Goal: Task Accomplishment & Management: Use online tool/utility

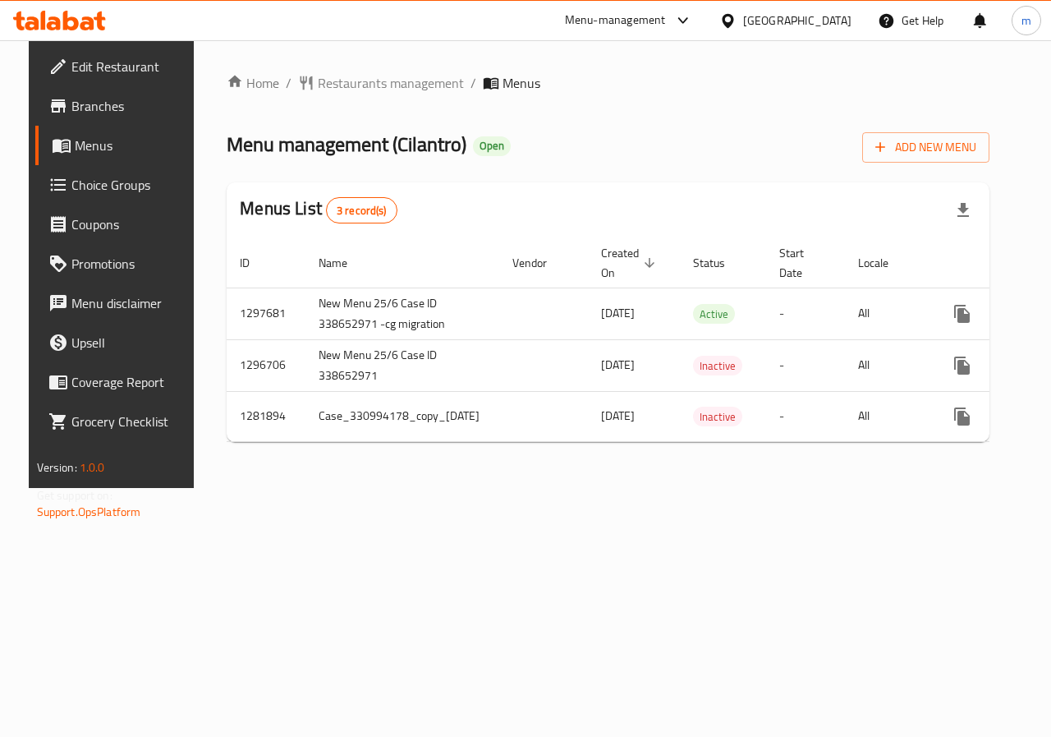
click at [708, 488] on div "Home / Restaurants management / Menus Menu management ( Cilantro ) Open Add New…" at bounding box center [608, 264] width 829 height 448
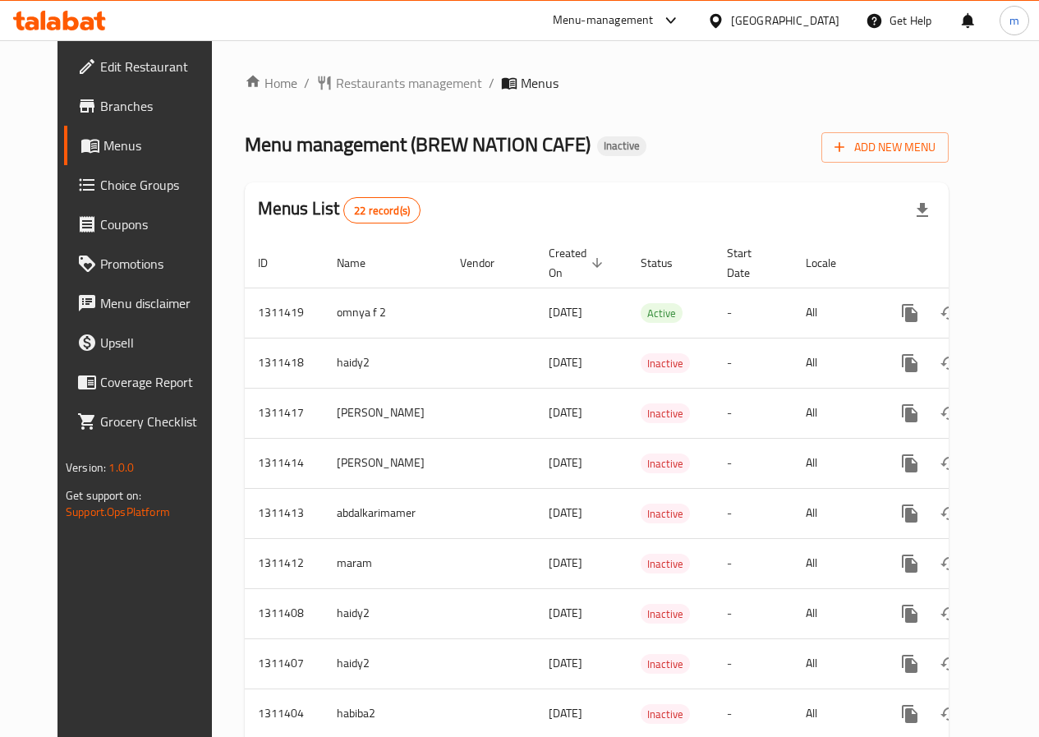
click at [794, 34] on div "[GEOGRAPHIC_DATA]" at bounding box center [773, 20] width 159 height 39
click at [731, 29] on div at bounding box center [719, 20] width 24 height 18
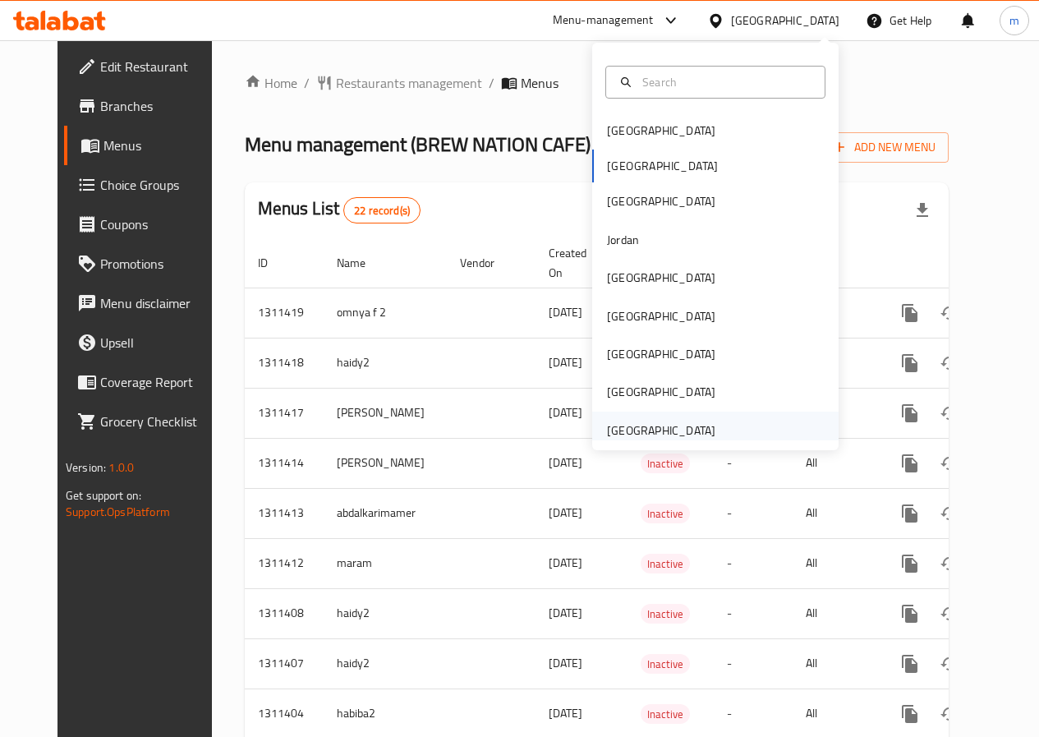
click at [605, 419] on div "United Arab Emirates" at bounding box center [661, 430] width 135 height 38
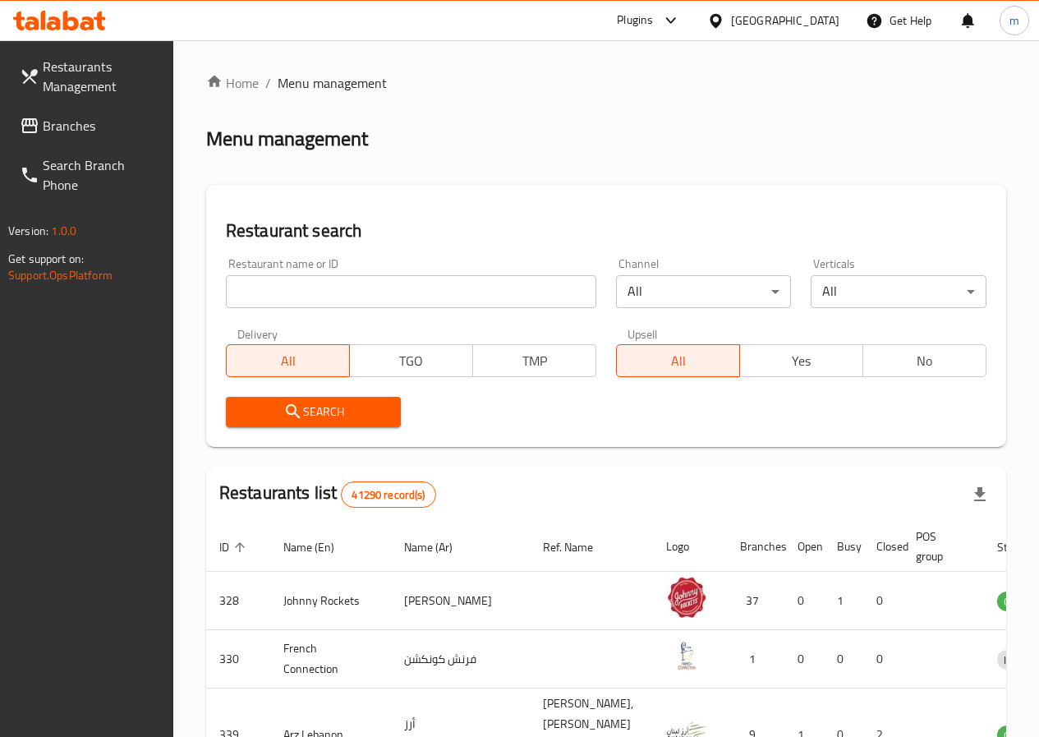
click at [138, 117] on span "Branches" at bounding box center [101, 126] width 117 height 20
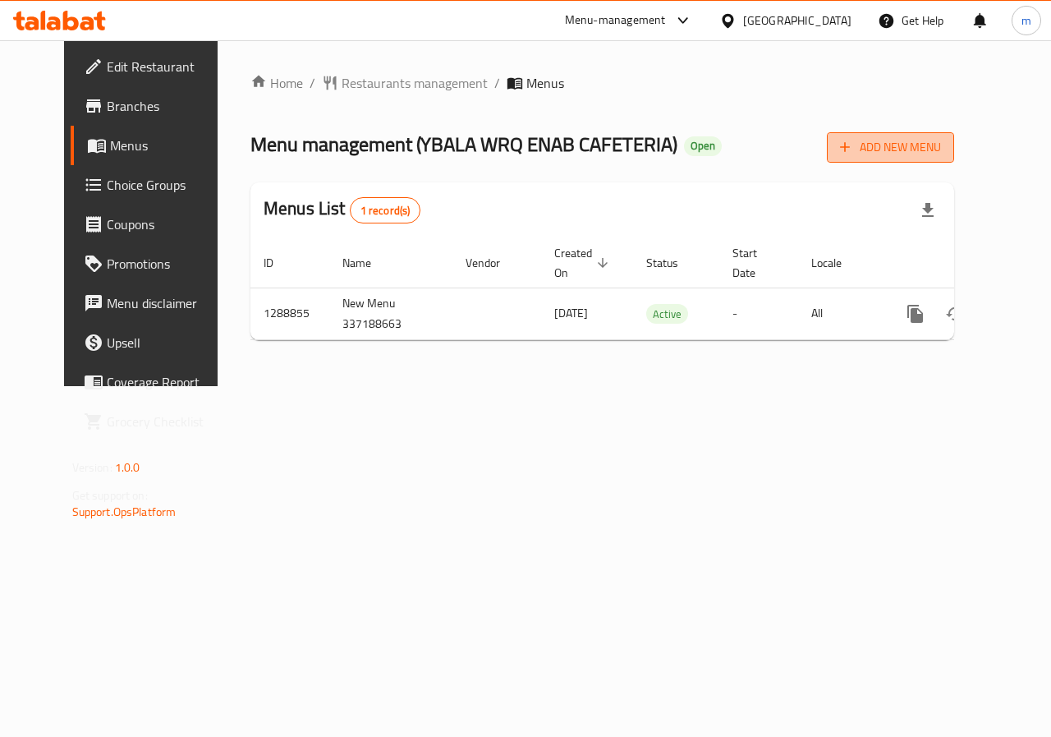
click at [941, 138] on span "Add New Menu" at bounding box center [890, 147] width 101 height 21
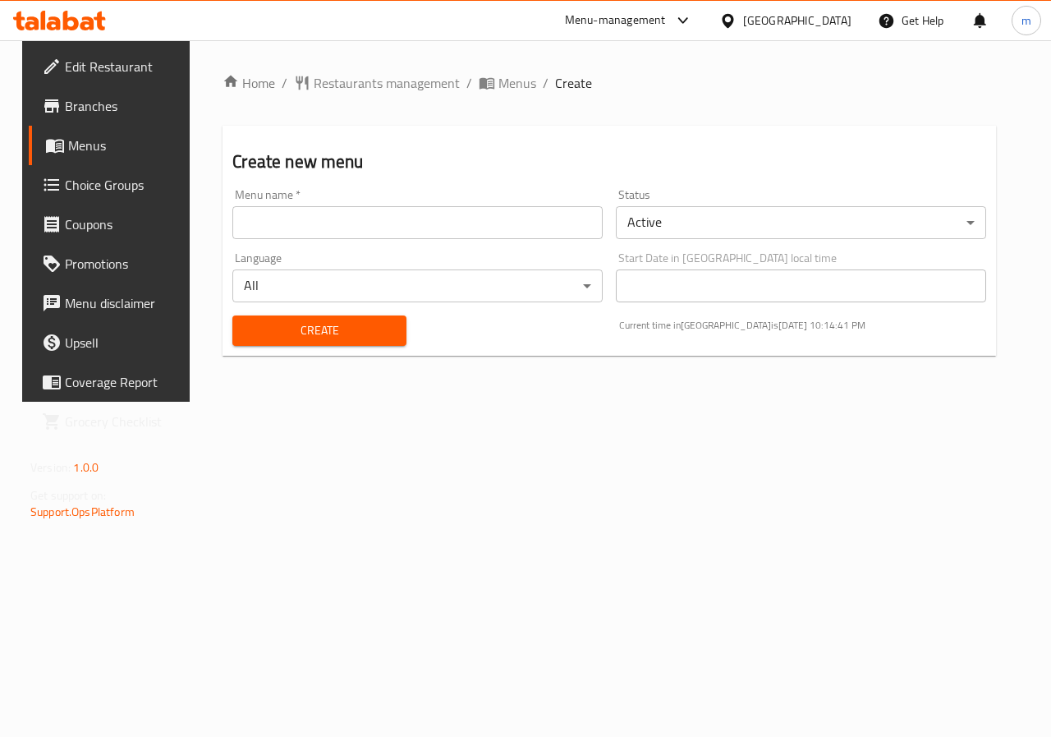
click at [601, 402] on div "Home / Restaurants management / Menus / Create Create new menu Menu name   * Me…" at bounding box center [609, 220] width 839 height 361
click at [80, 150] on span "Menus" at bounding box center [126, 146] width 117 height 20
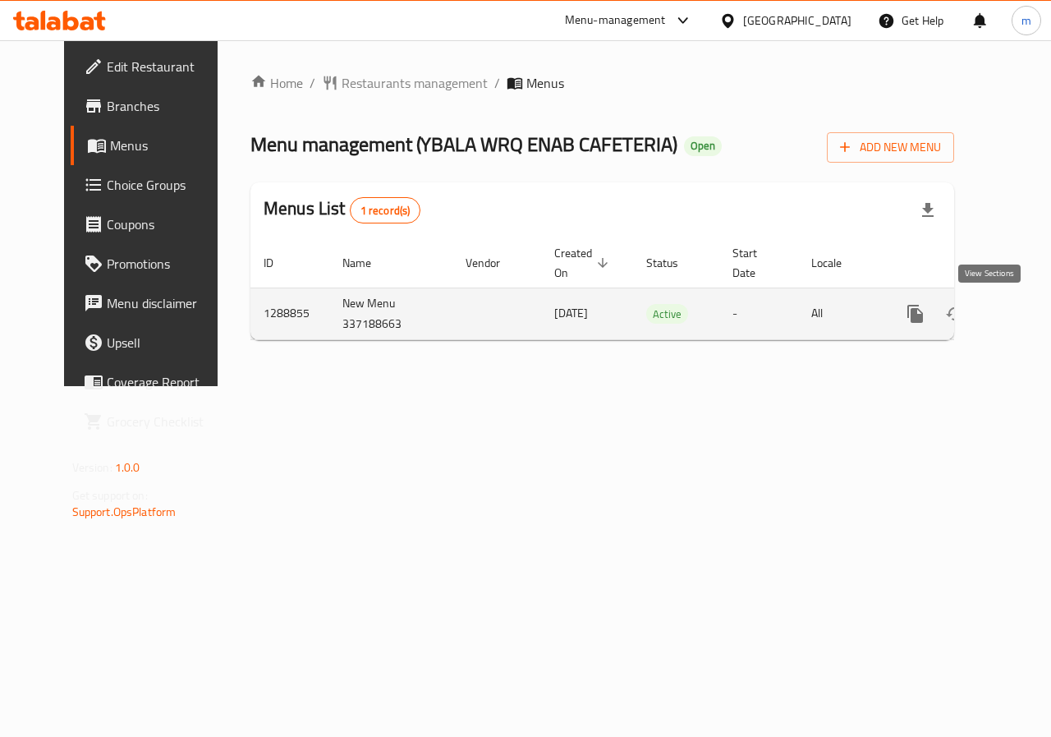
click at [1024, 314] on icon "enhanced table" at bounding box center [1034, 314] width 20 height 20
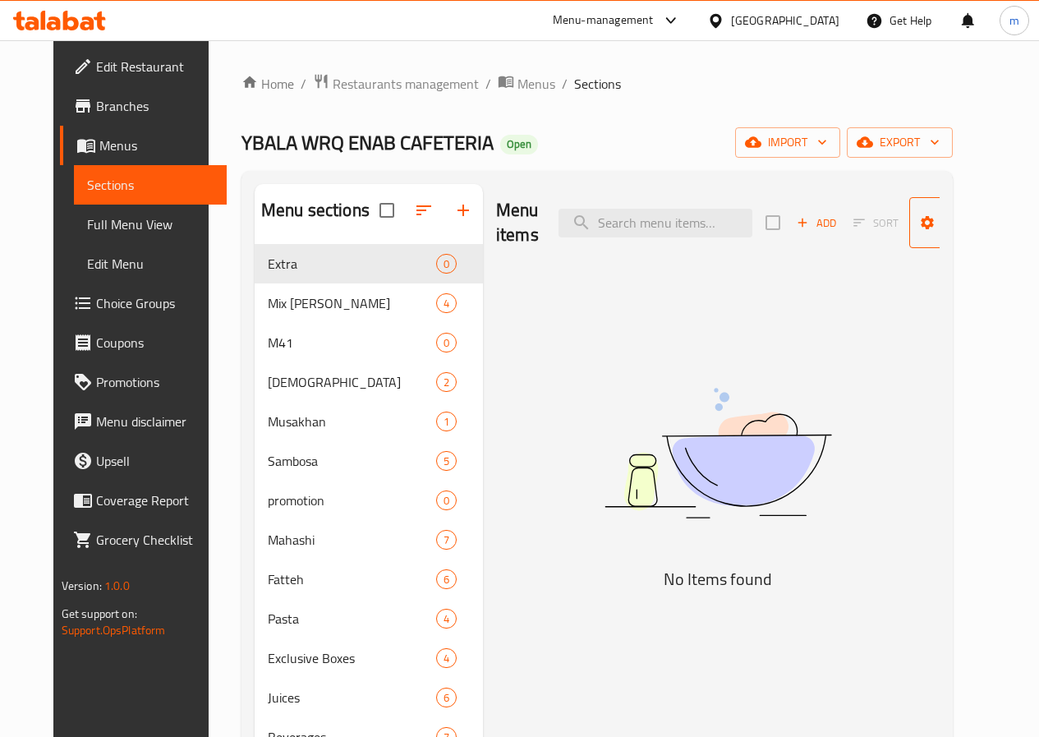
click at [931, 233] on span "Manage items" at bounding box center [964, 222] width 84 height 41
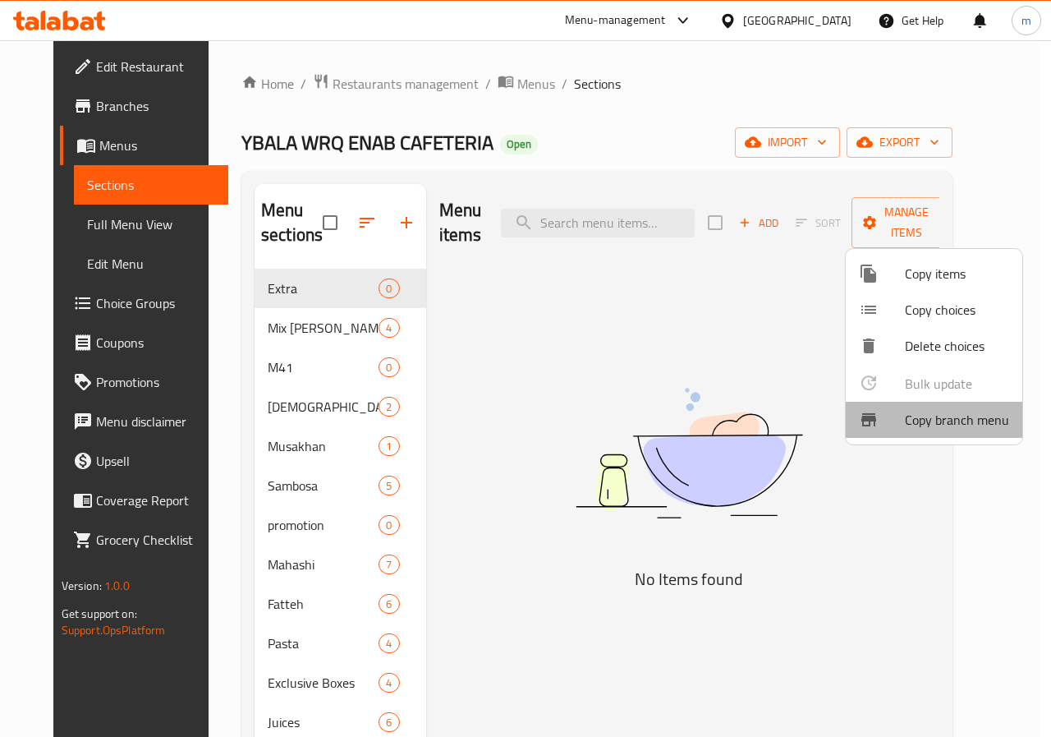
click at [952, 427] on span "Copy branch menu" at bounding box center [957, 420] width 104 height 20
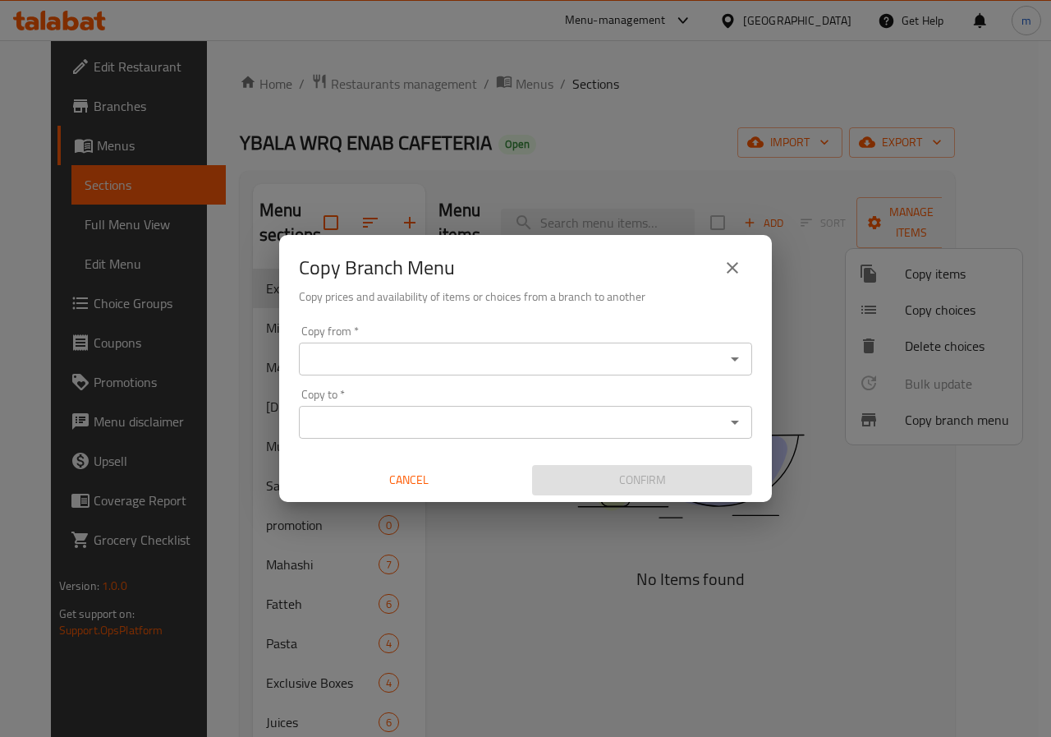
click at [488, 351] on input "Copy from   *" at bounding box center [512, 358] width 416 height 23
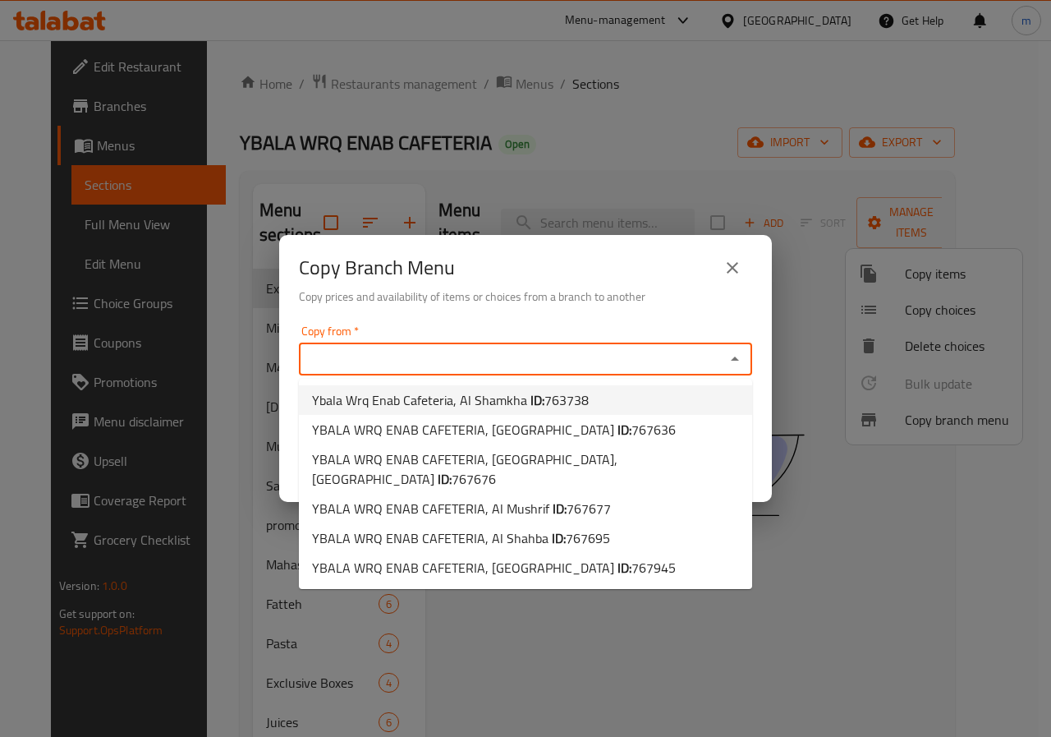
click at [615, 396] on li "Ybala Wrq Enab Cafeteria, Al Shamkha ID: 763738" at bounding box center [525, 400] width 453 height 30
type input "Ybala Wrq Enab Cafeteria, Al Shamkha"
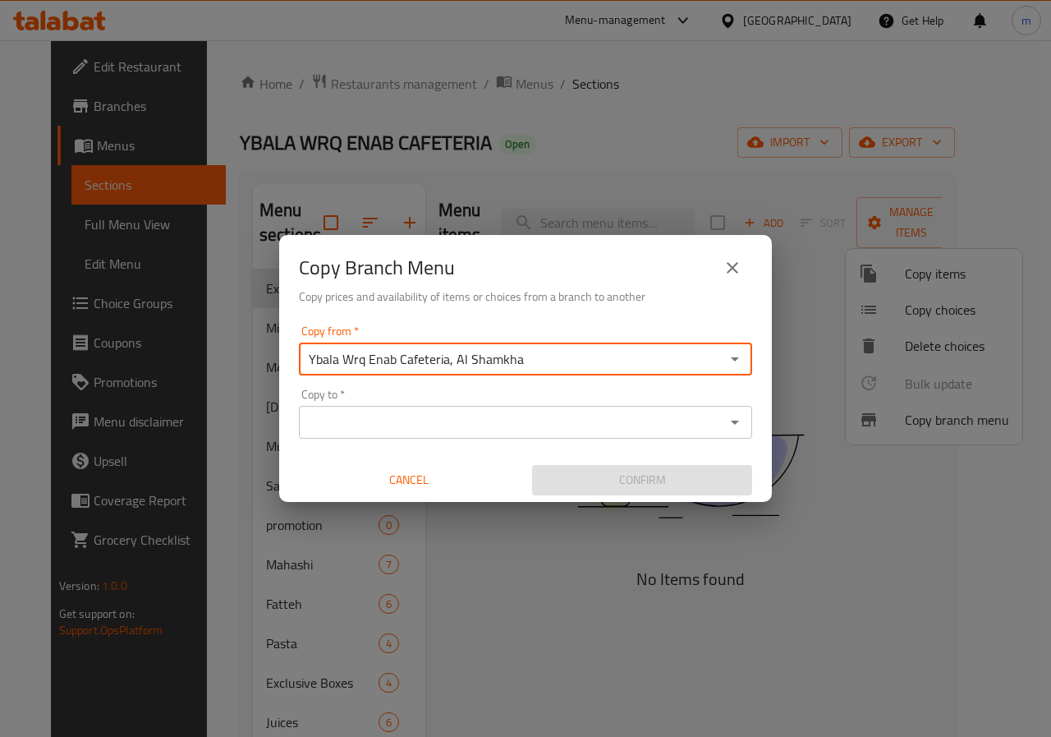
click at [591, 436] on div "Copy to *" at bounding box center [525, 422] width 453 height 33
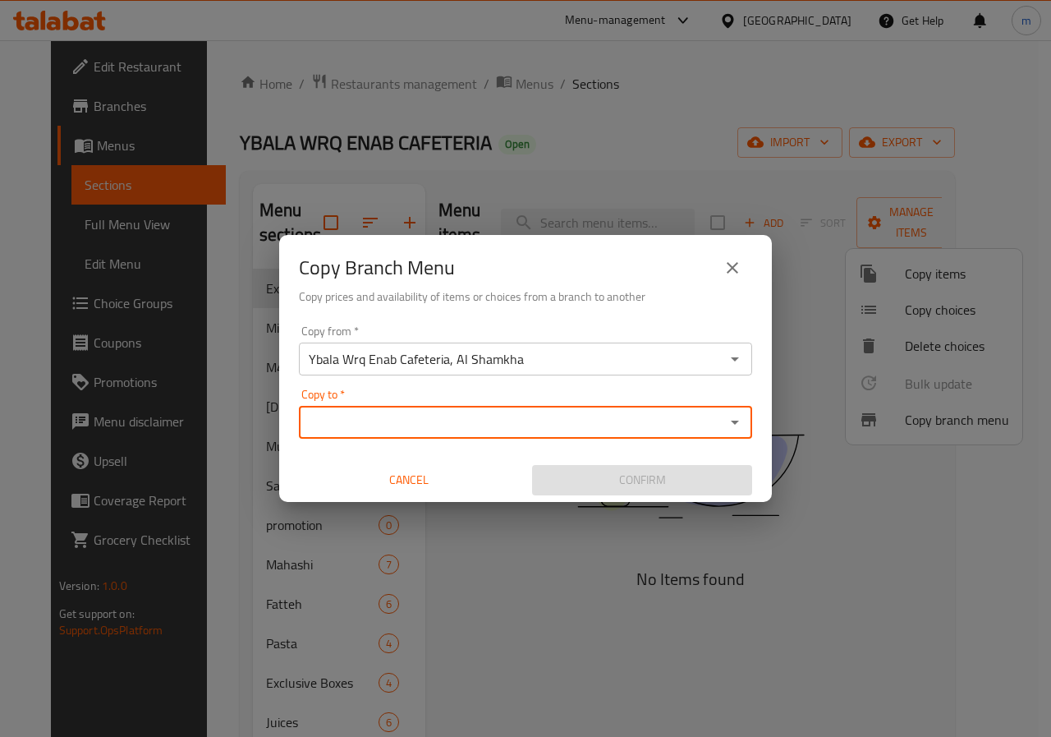
click at [636, 431] on input "Copy to   *" at bounding box center [512, 422] width 416 height 23
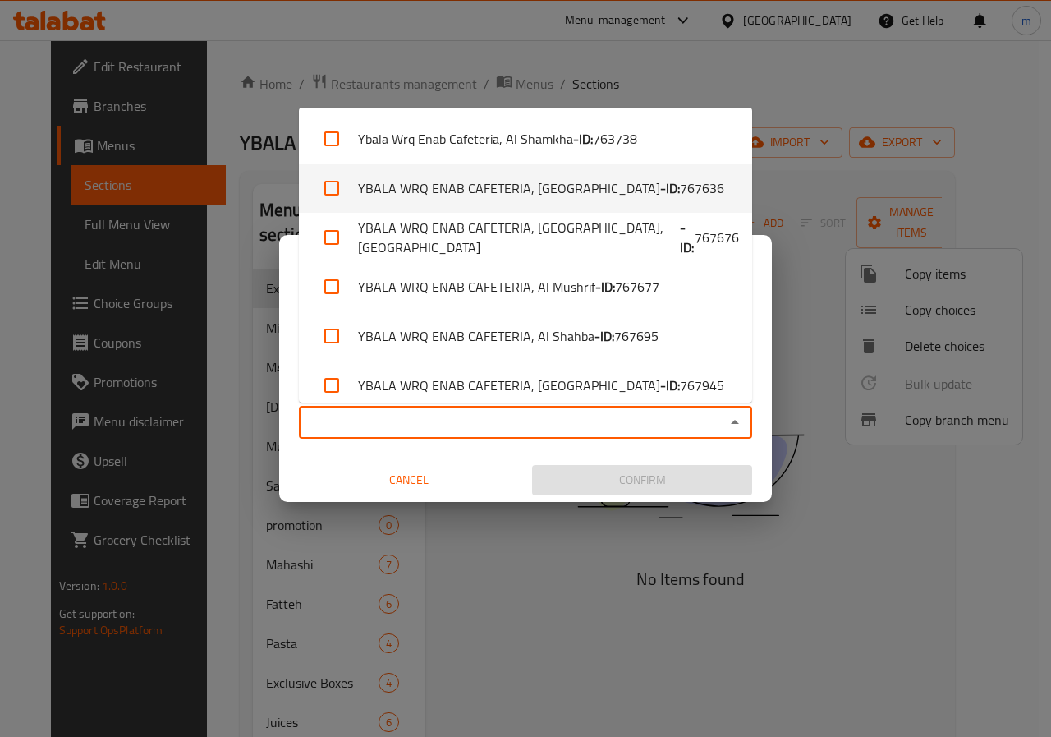
click at [664, 173] on li "YBALA WRQ ENAB CAFETERIA, Al Ameriya - ID: 767636" at bounding box center [525, 187] width 453 height 49
checkbox input "true"
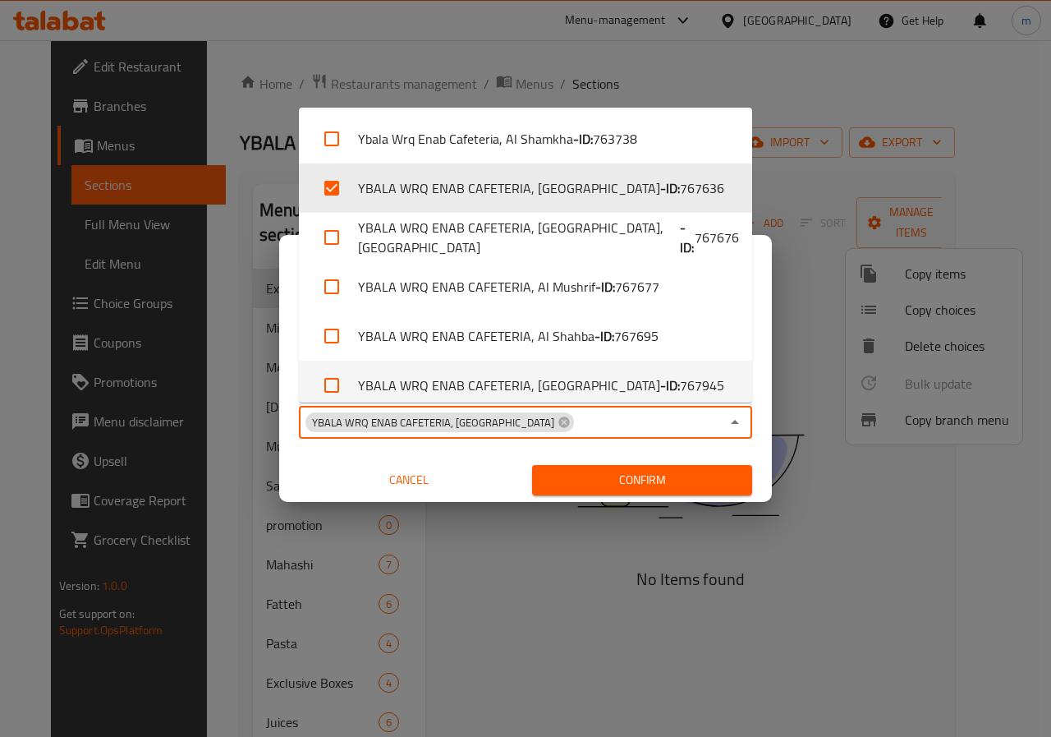
click at [653, 477] on span "Confirm" at bounding box center [642, 480] width 194 height 21
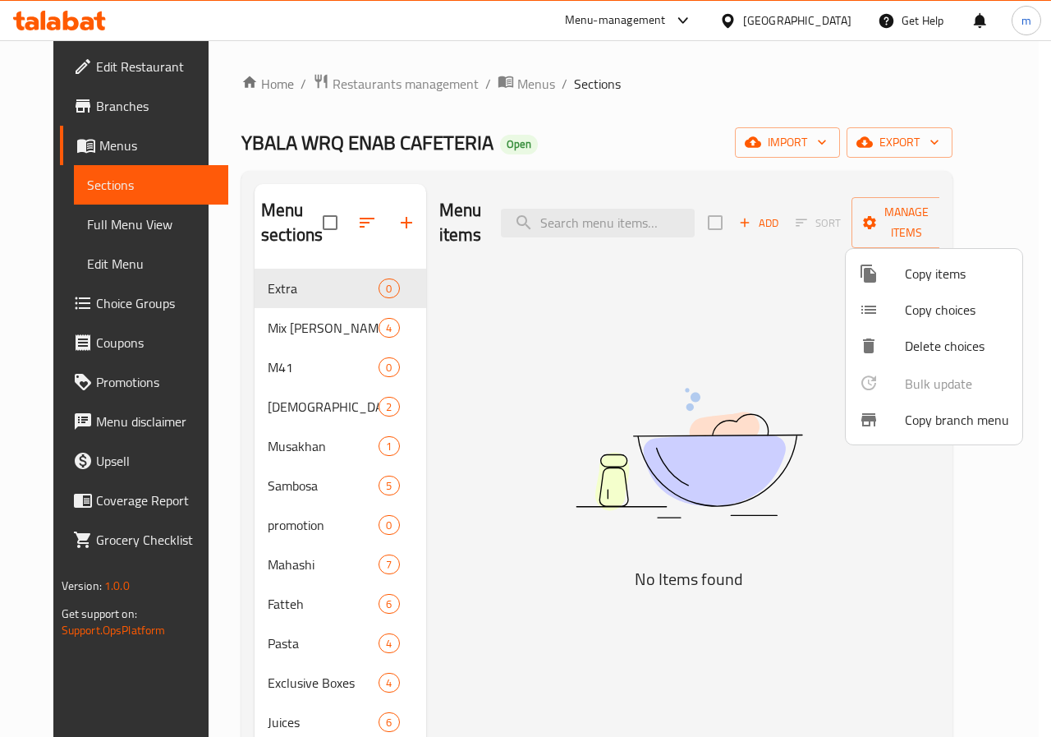
click at [654, 378] on div at bounding box center [525, 368] width 1051 height 737
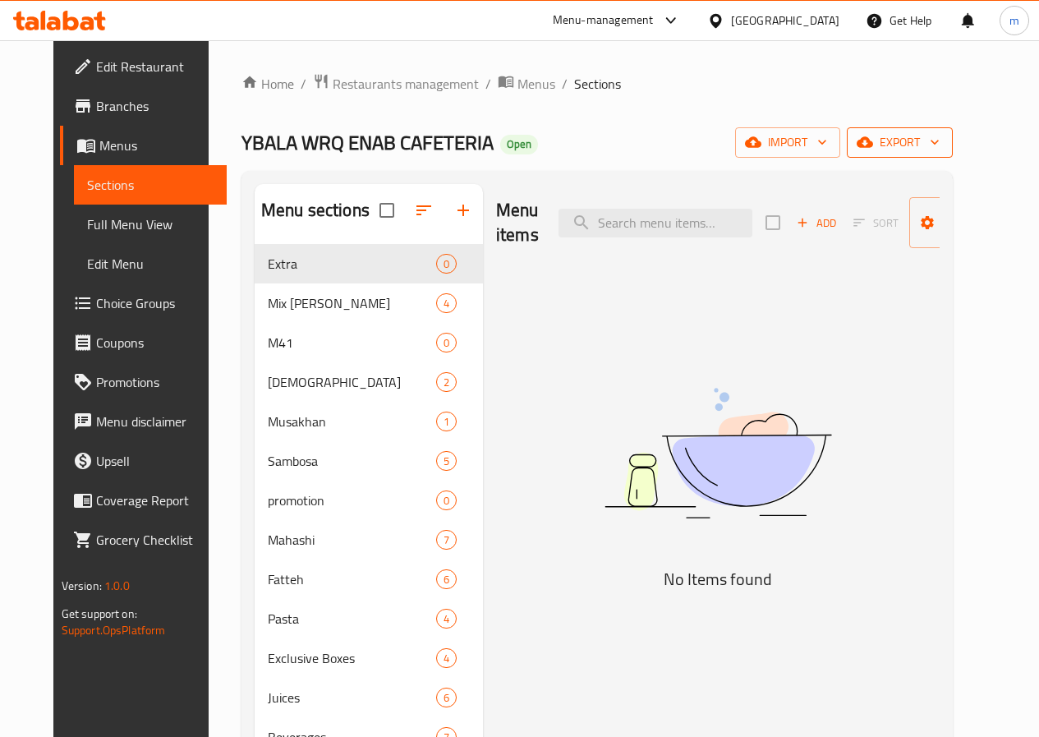
click at [940, 142] on span "export" at bounding box center [900, 142] width 80 height 21
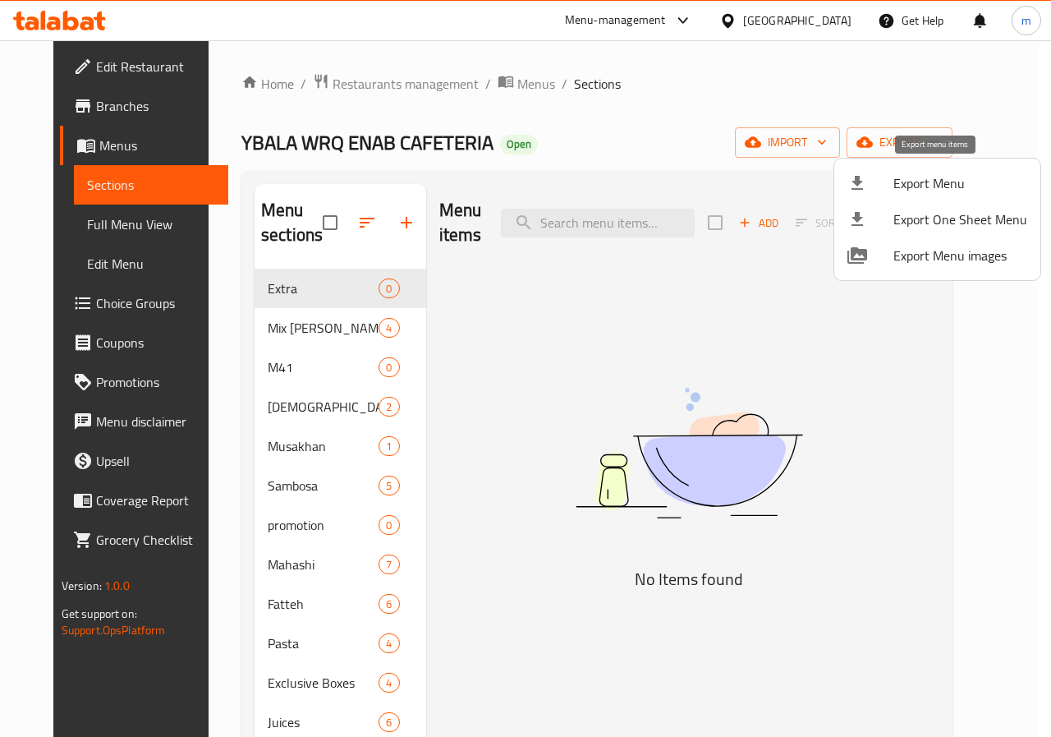
click at [980, 177] on span "Export Menu" at bounding box center [961, 183] width 134 height 20
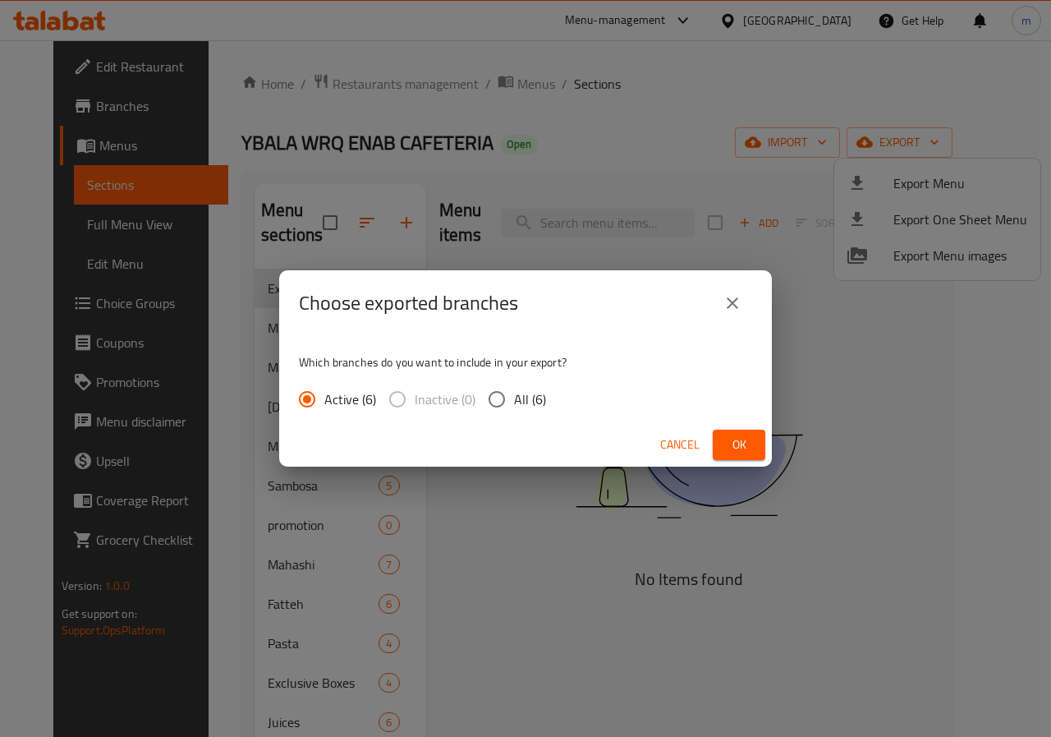
click at [513, 411] on label "All (6)" at bounding box center [513, 399] width 67 height 34
click at [513, 411] on input "All (6)" at bounding box center [497, 399] width 34 height 34
radio input "true"
click at [738, 450] on span "Ok" at bounding box center [739, 444] width 26 height 21
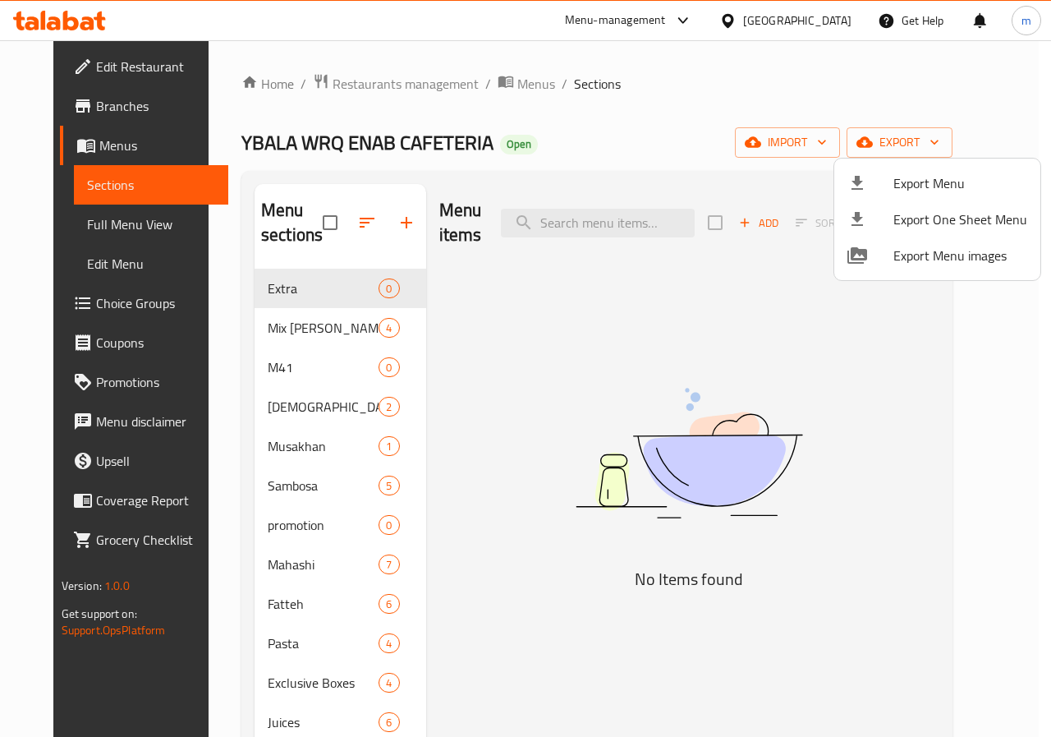
click at [117, 218] on div at bounding box center [525, 368] width 1051 height 737
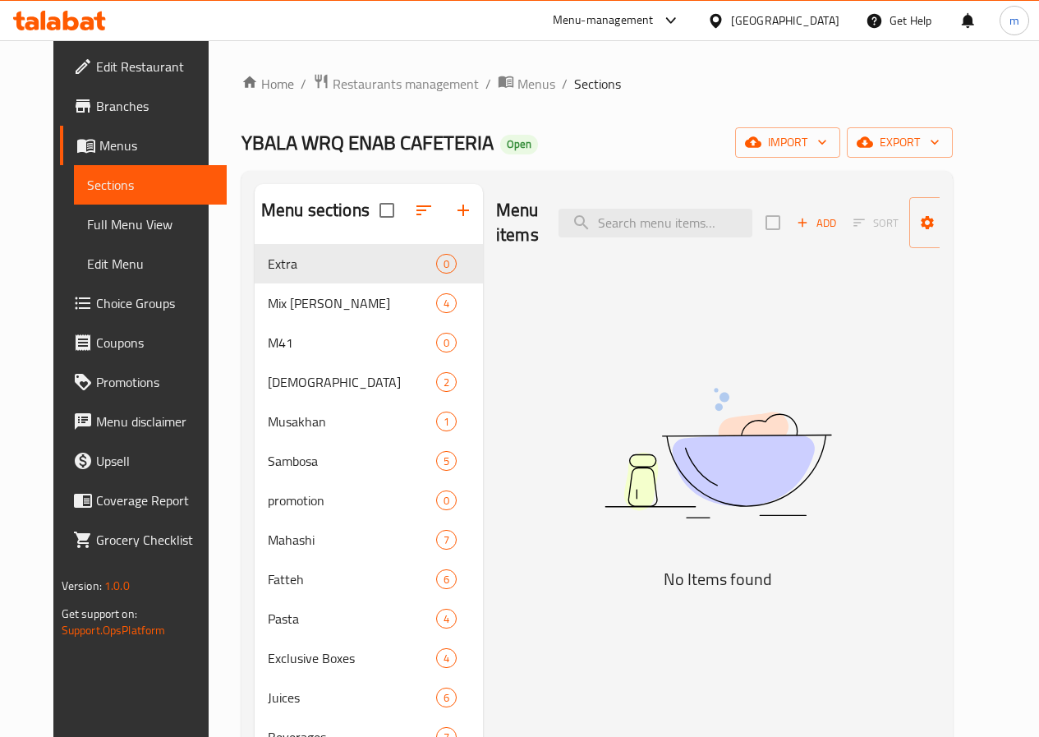
click at [87, 222] on span "Full Menu View" at bounding box center [150, 224] width 126 height 20
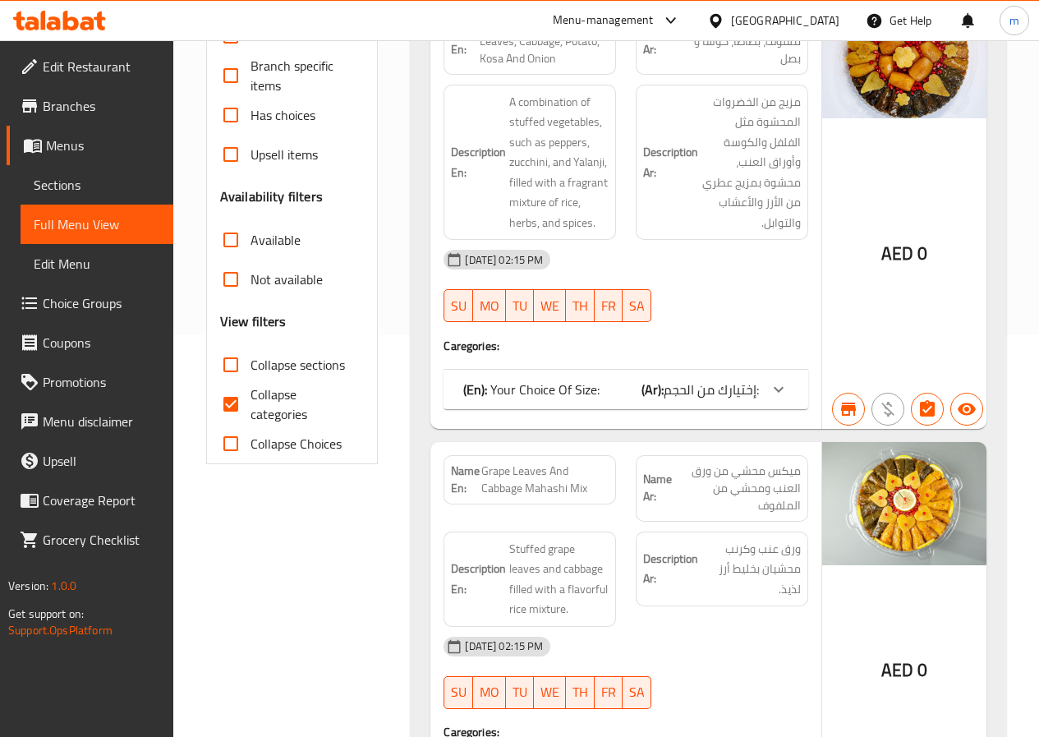
scroll to position [411, 0]
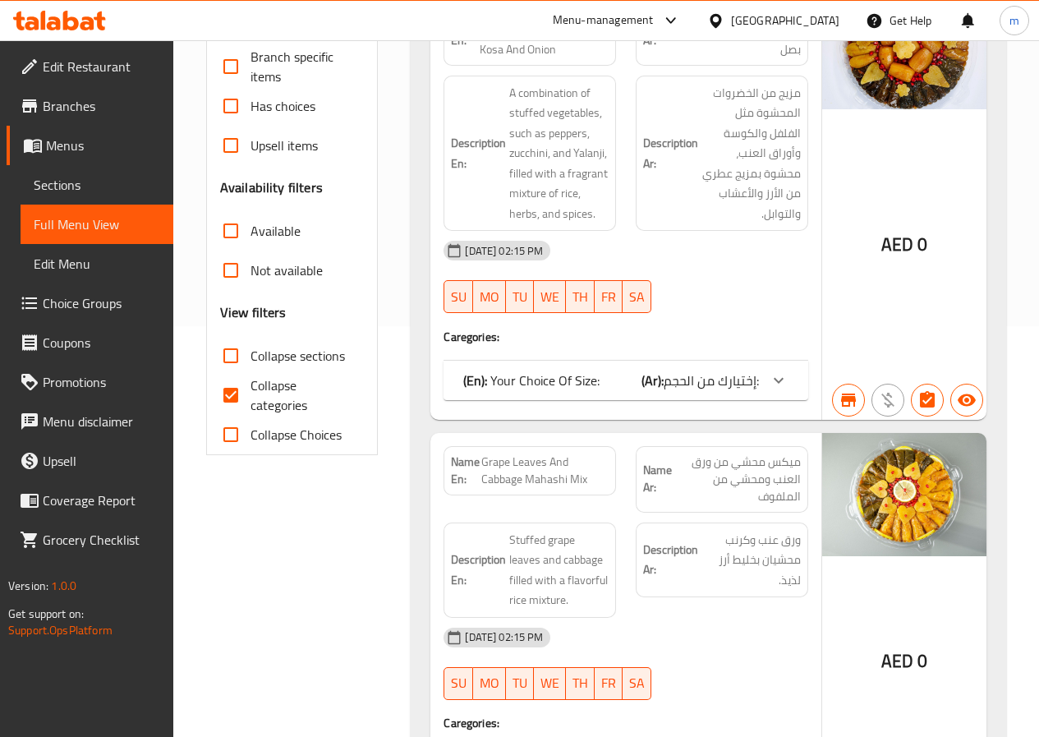
click at [232, 387] on input "Collapse categories" at bounding box center [230, 394] width 39 height 39
checkbox input "false"
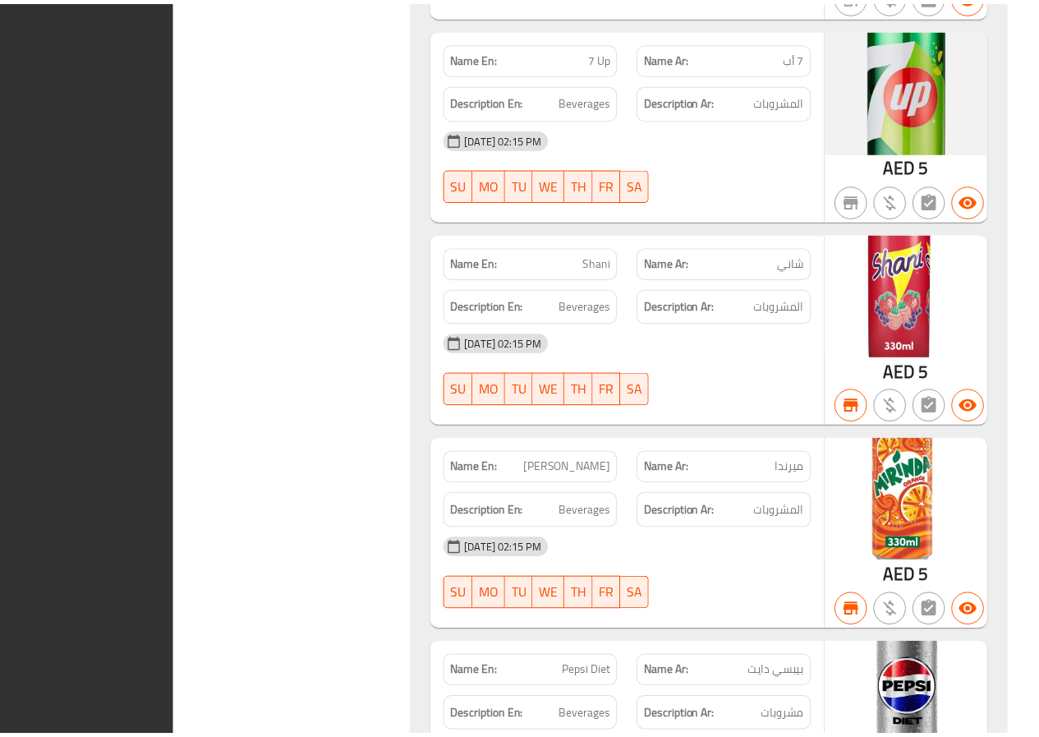
scroll to position [22342, 0]
